Goal: Information Seeking & Learning: Compare options

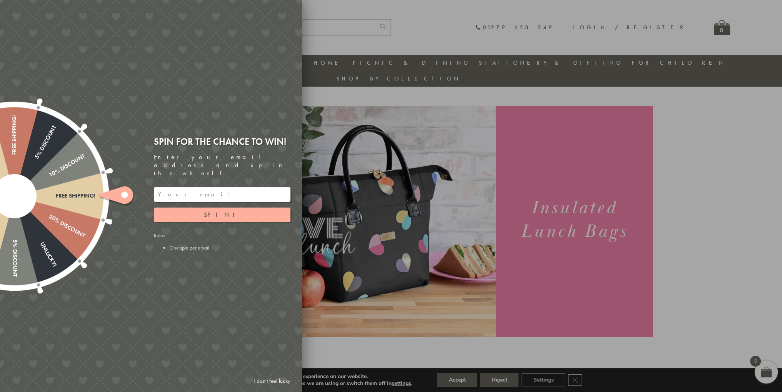
click at [333, 40] on div at bounding box center [391, 196] width 782 height 392
click at [278, 377] on link "I don't feel lucky" at bounding box center [272, 380] width 45 height 14
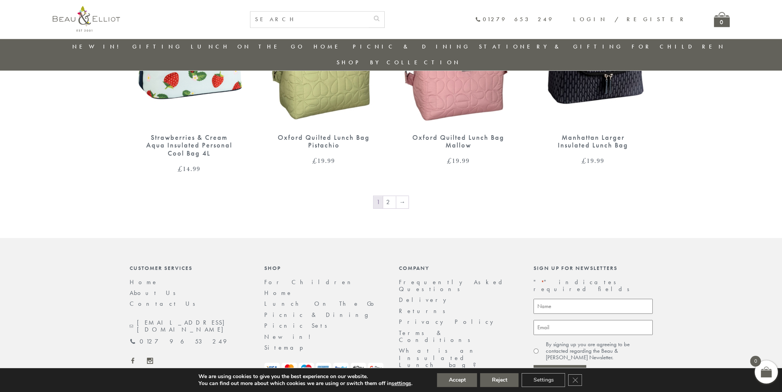
scroll to position [1310, 0]
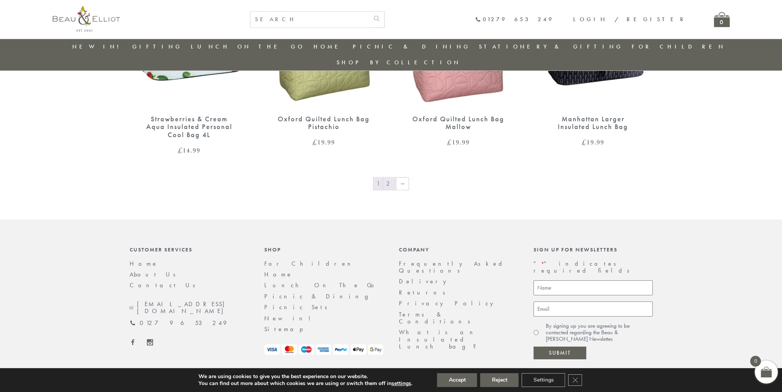
click at [394, 177] on link "2" at bounding box center [389, 183] width 13 height 12
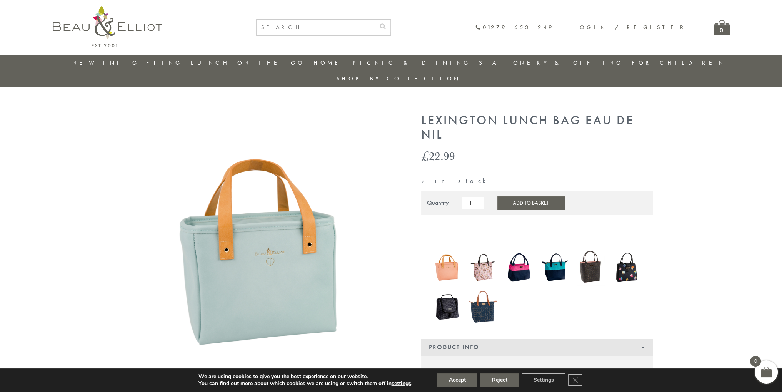
click at [450, 248] on img at bounding box center [447, 267] width 28 height 38
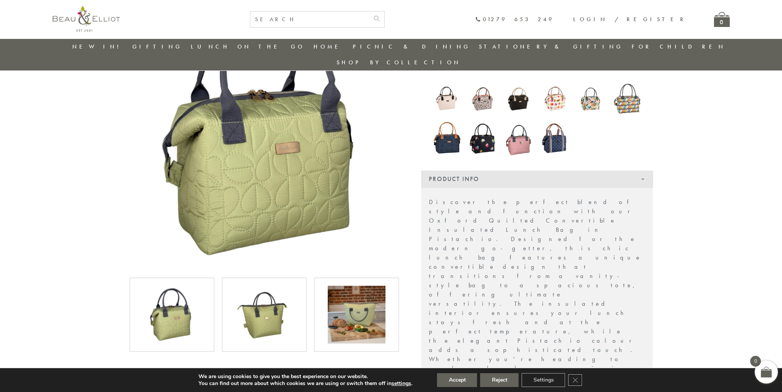
scroll to position [176, 0]
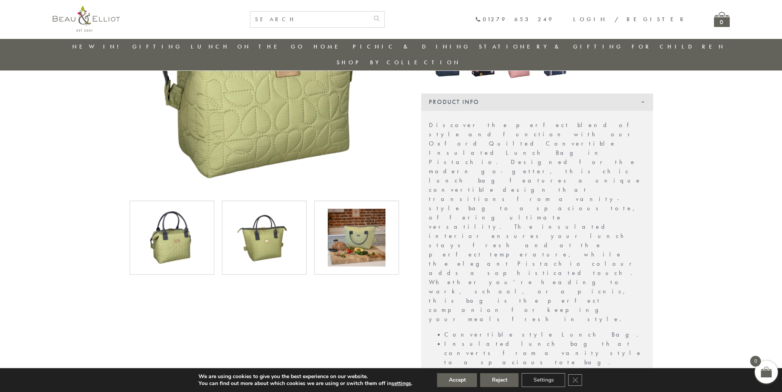
click at [358, 213] on img at bounding box center [357, 237] width 58 height 58
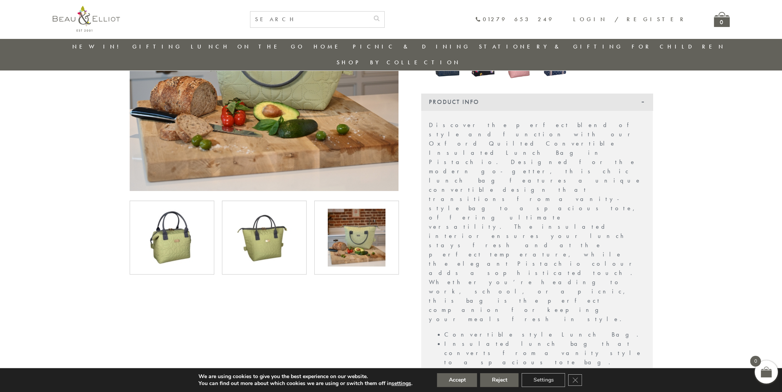
click at [285, 227] on img at bounding box center [264, 237] width 58 height 58
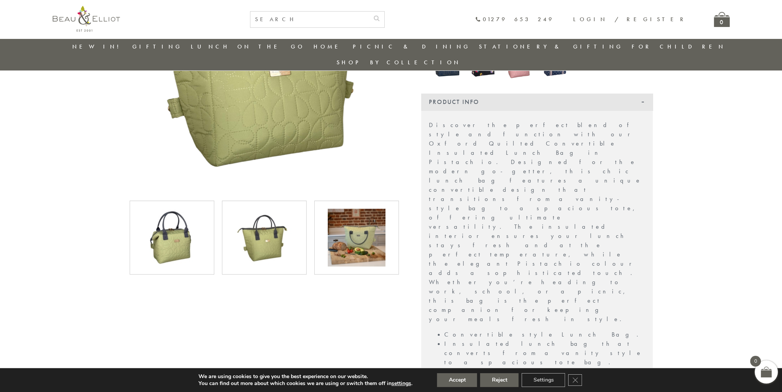
click at [354, 224] on img at bounding box center [357, 237] width 58 height 58
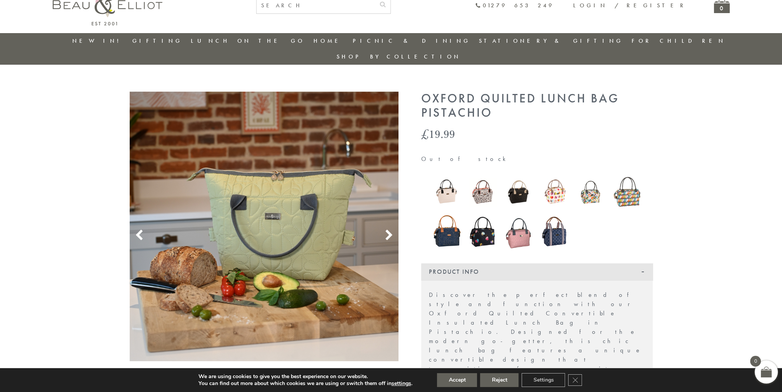
scroll to position [0, 0]
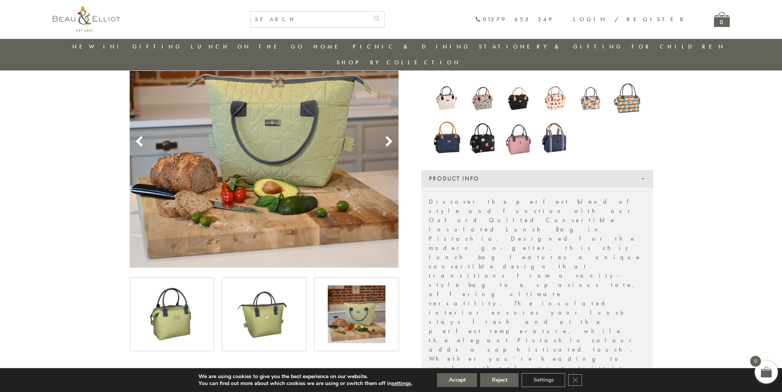
click at [188, 285] on img at bounding box center [172, 314] width 58 height 58
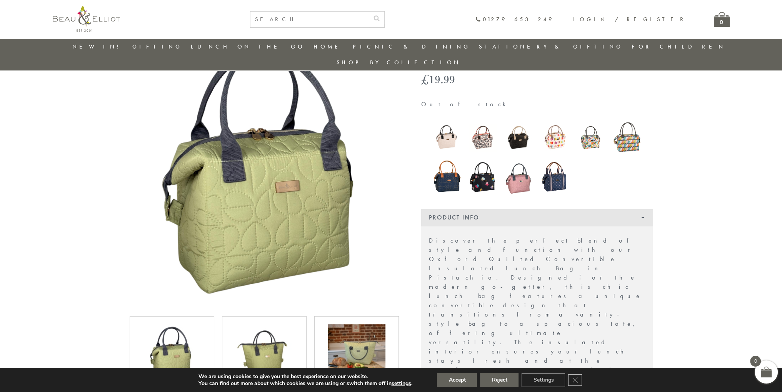
scroll to position [22, 0]
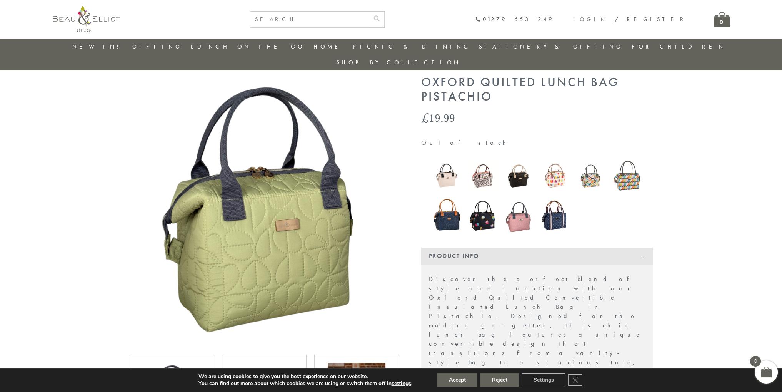
click at [131, 80] on img at bounding box center [264, 209] width 269 height 269
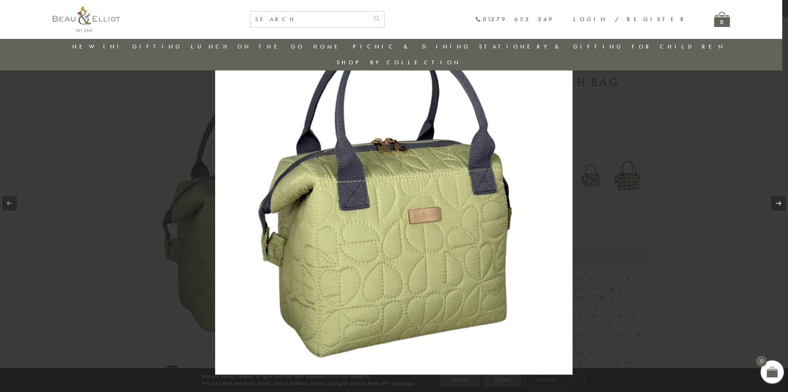
click at [651, 151] on div at bounding box center [394, 196] width 788 height 392
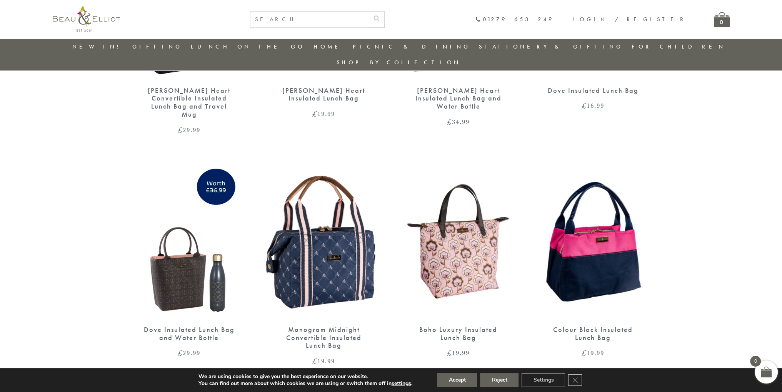
scroll to position [445, 0]
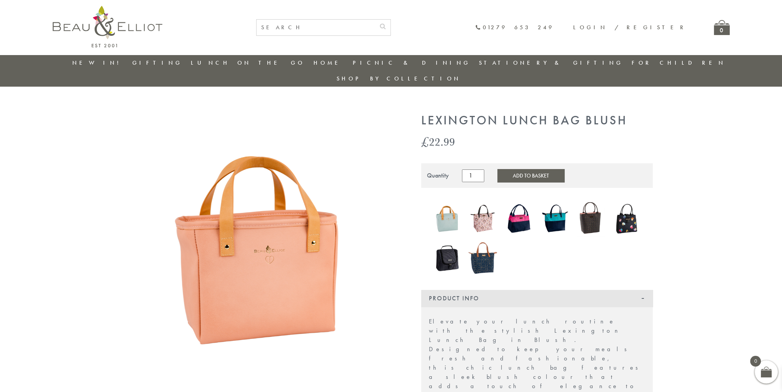
click at [517, 216] on img at bounding box center [519, 218] width 28 height 37
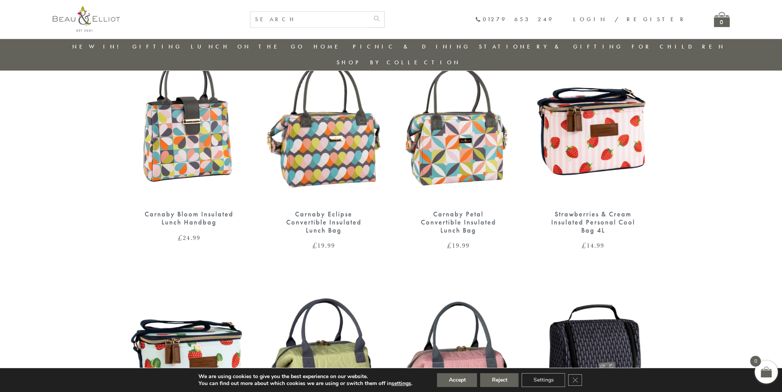
scroll to position [1291, 0]
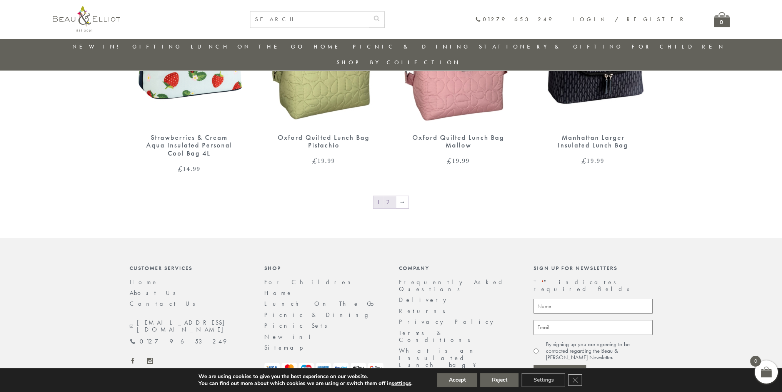
click at [387, 196] on link "2" at bounding box center [389, 202] width 13 height 12
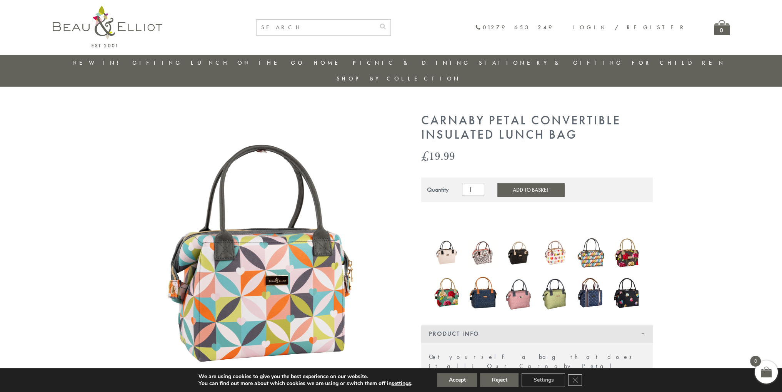
click at [556, 282] on img at bounding box center [555, 292] width 28 height 39
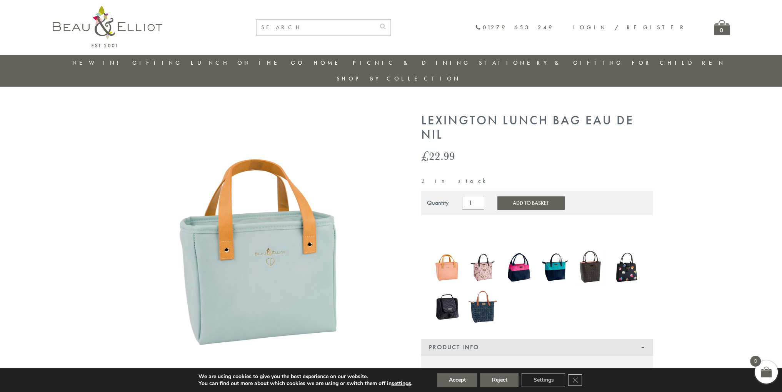
click at [457, 252] on img at bounding box center [447, 267] width 28 height 38
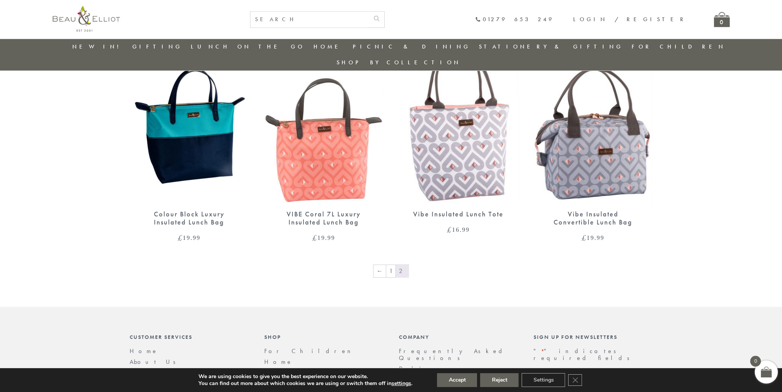
scroll to position [945, 0]
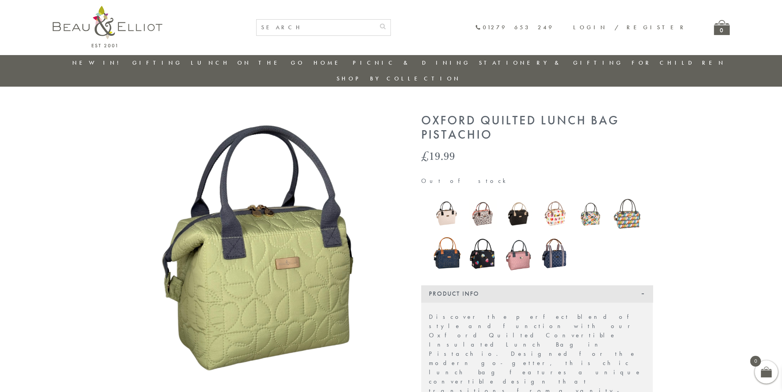
click at [452, 200] on img at bounding box center [447, 214] width 28 height 28
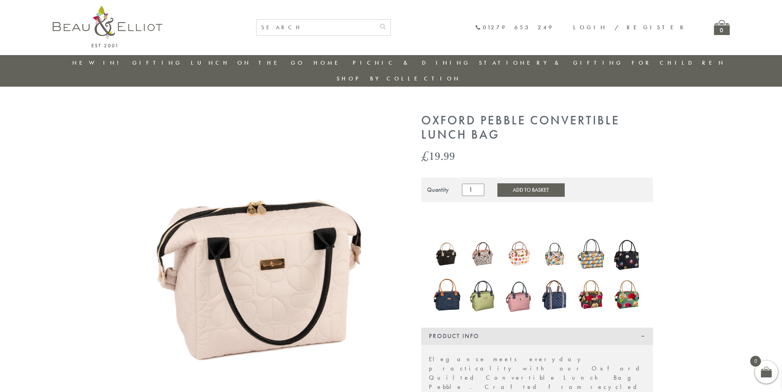
click at [483, 240] on img at bounding box center [482, 254] width 28 height 28
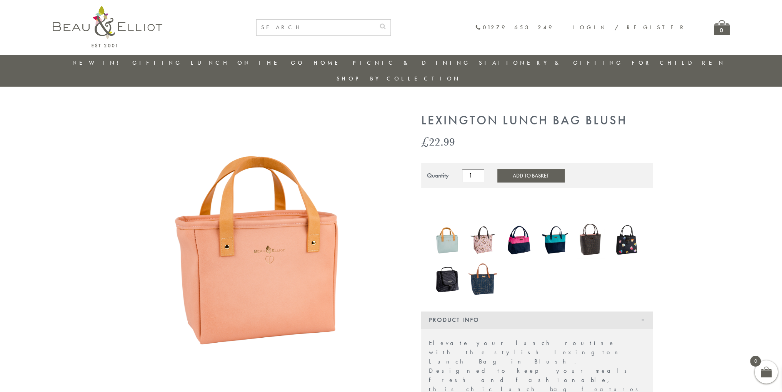
click at [444, 221] on img at bounding box center [447, 240] width 28 height 38
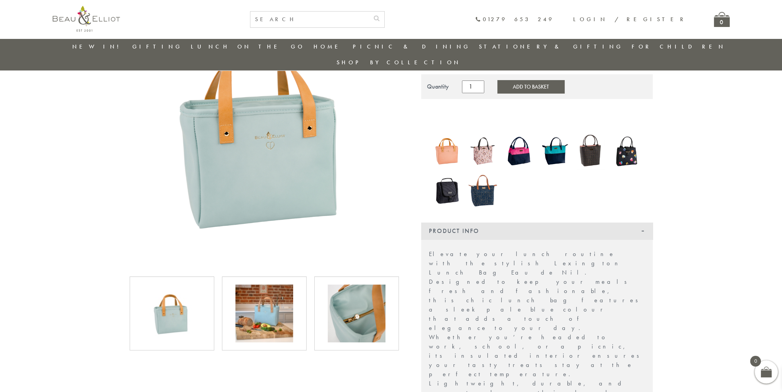
scroll to position [99, 0]
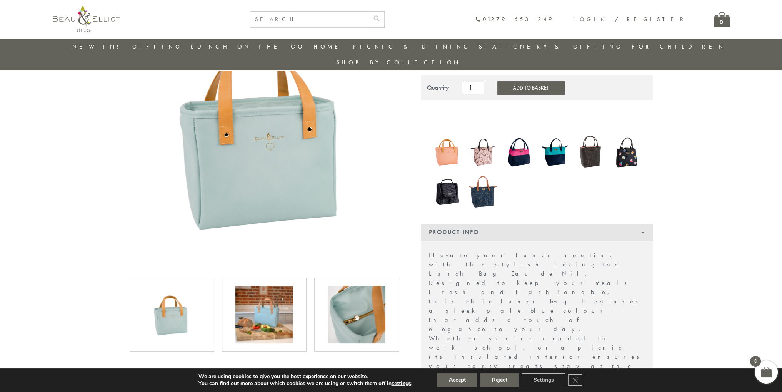
drag, startPoint x: 294, startPoint y: 300, endPoint x: 188, endPoint y: 303, distance: 106.2
click at [188, 303] on div at bounding box center [264, 314] width 277 height 74
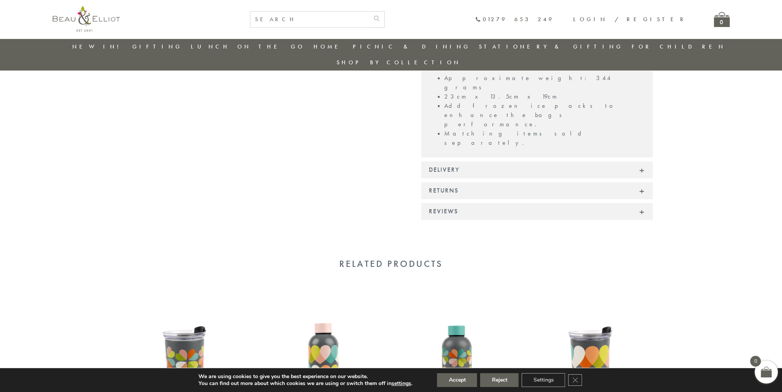
scroll to position [368, 0]
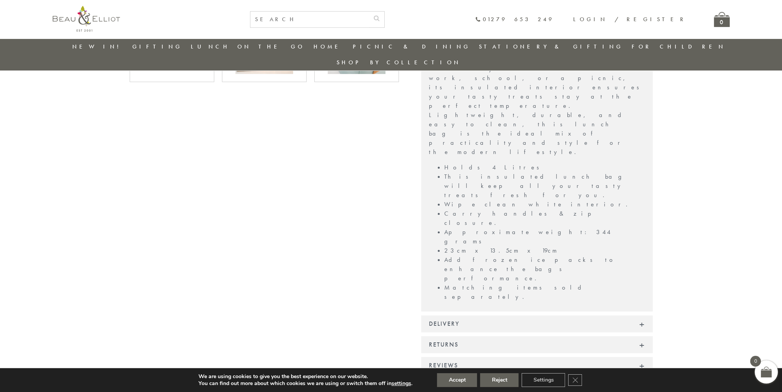
click at [442, 357] on div "Reviews" at bounding box center [537, 365] width 232 height 17
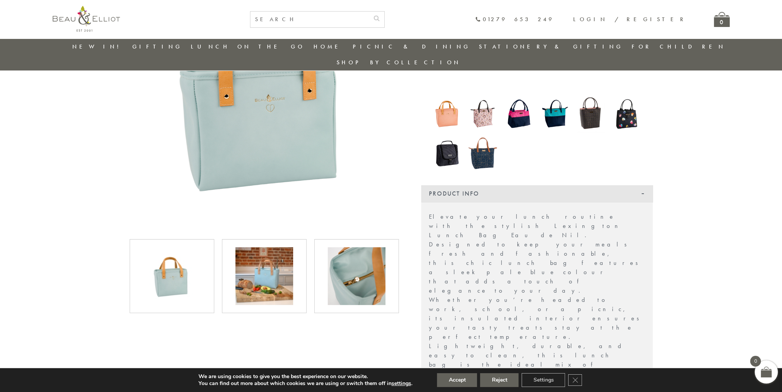
scroll to position [0, 0]
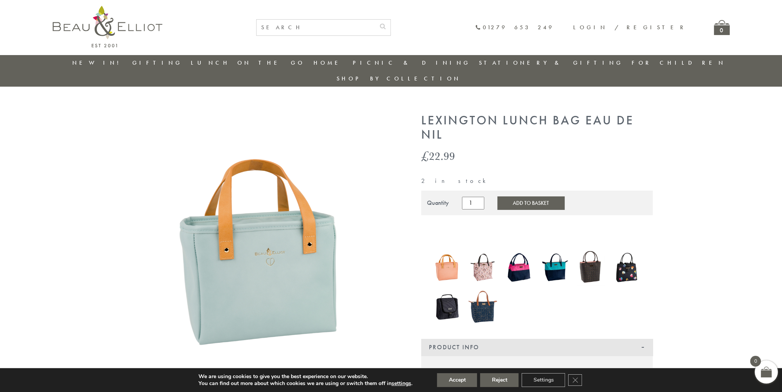
click at [375, 27] on input "text" at bounding box center [316, 28] width 118 height 16
type input "lunchbox"
click at [375, 20] on button "submit" at bounding box center [382, 26] width 15 height 12
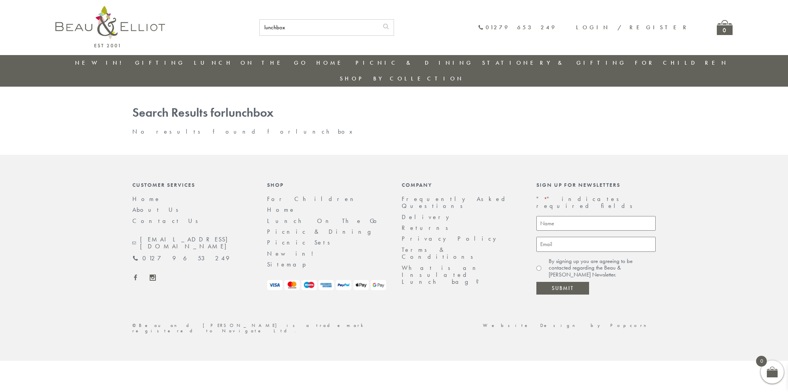
drag, startPoint x: 369, startPoint y: 26, endPoint x: 290, endPoint y: 33, distance: 78.8
click at [290, 33] on div "lunchbox 01279 653 249 Login / Register 0" at bounding box center [453, 27] width 560 height 17
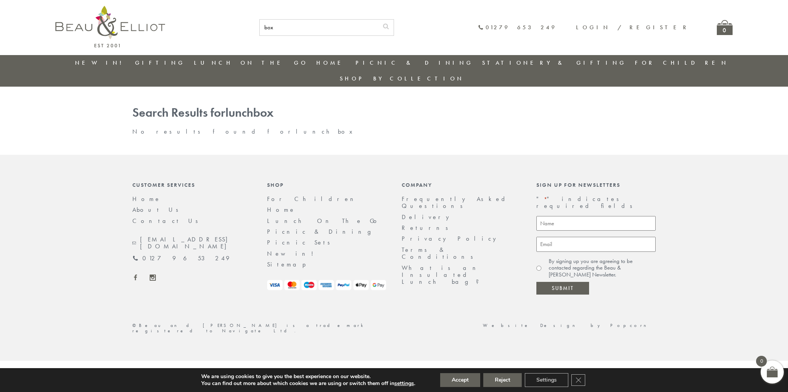
type input "box"
click at [378, 20] on button "submit" at bounding box center [385, 26] width 15 height 12
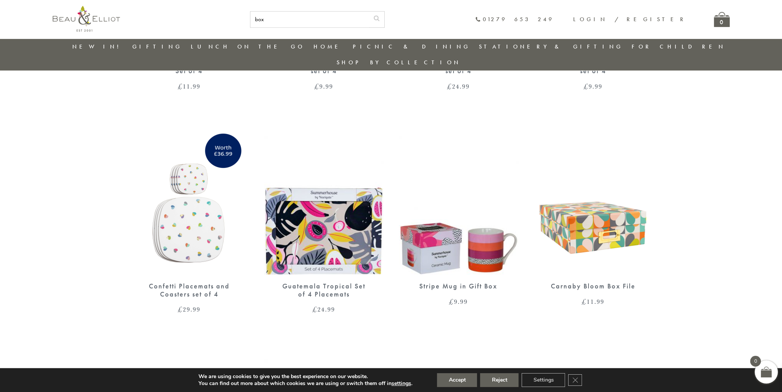
scroll to position [176, 0]
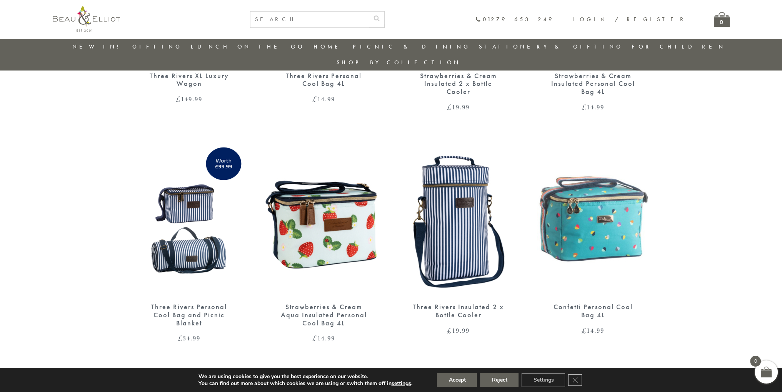
scroll to position [714, 0]
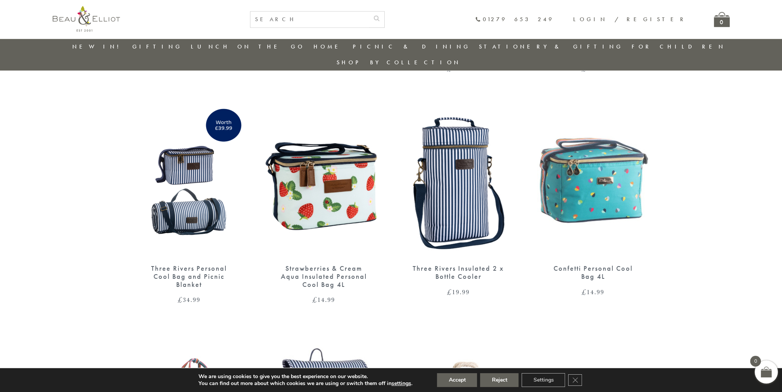
drag, startPoint x: 612, startPoint y: 160, endPoint x: 602, endPoint y: 160, distance: 10.0
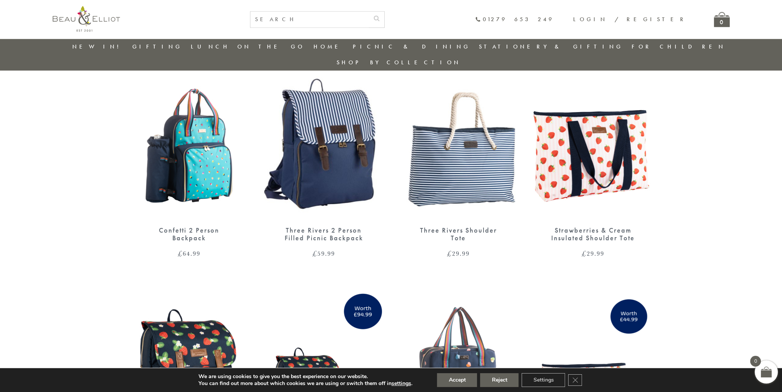
scroll to position [1137, 0]
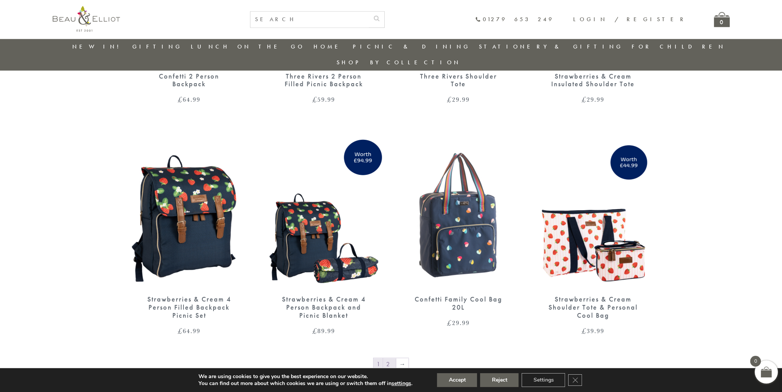
click at [387, 358] on link "2" at bounding box center [389, 364] width 13 height 12
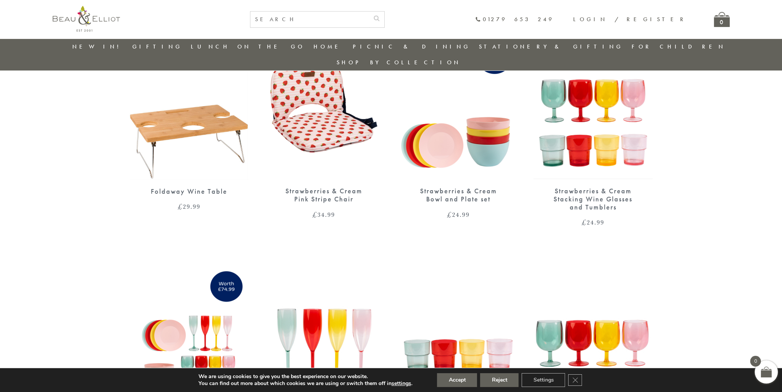
scroll to position [445, 0]
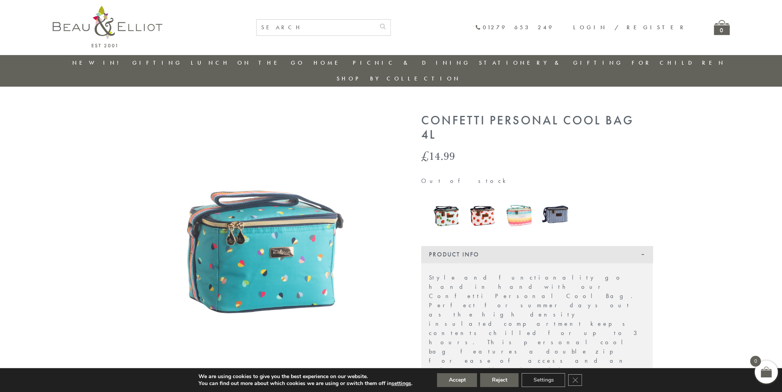
click at [527, 197] on img at bounding box center [519, 214] width 28 height 35
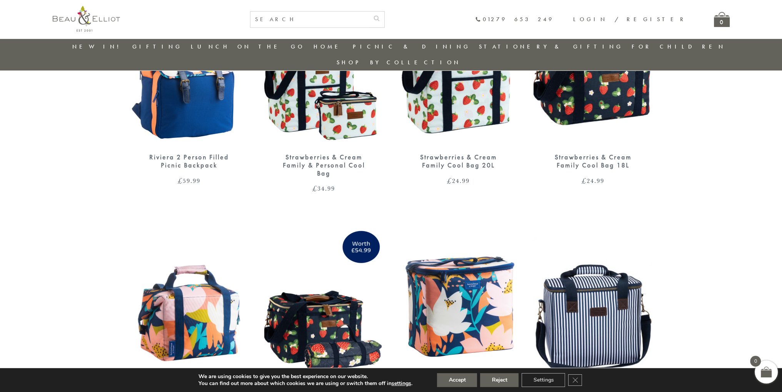
scroll to position [210, 0]
